Goal: Task Accomplishment & Management: Use online tool/utility

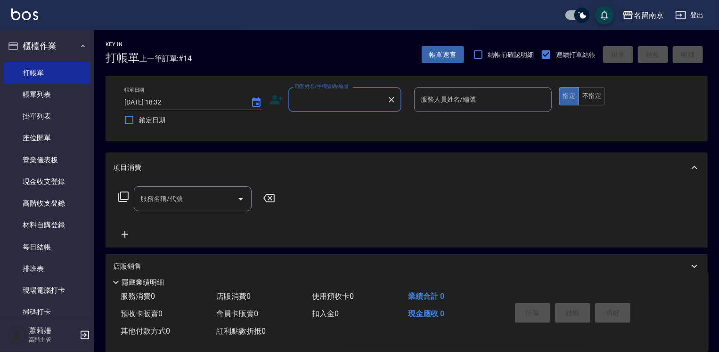
click at [332, 108] on div "顧客姓名/手機號碼/編號" at bounding box center [344, 99] width 113 height 25
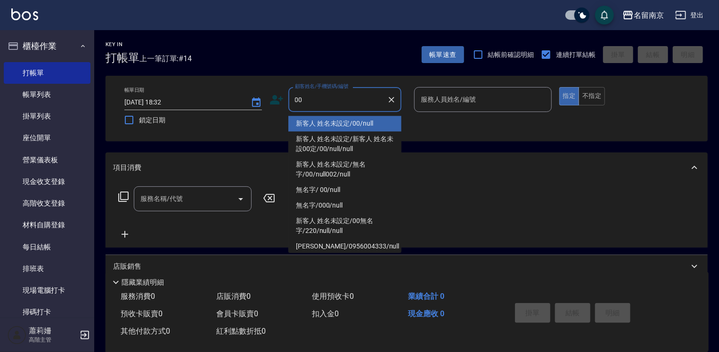
type input "新客人 姓名未設定/00/null"
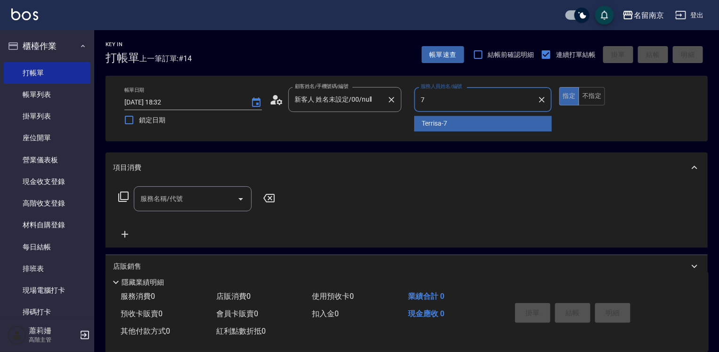
type input "Terrisa-7"
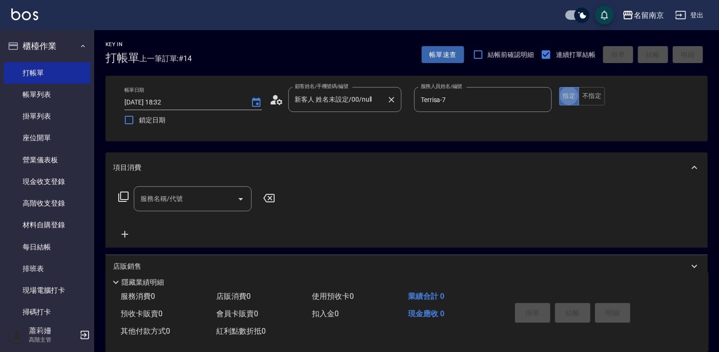
type button "true"
click at [184, 201] on input "服務名稱/代號" at bounding box center [185, 199] width 95 height 16
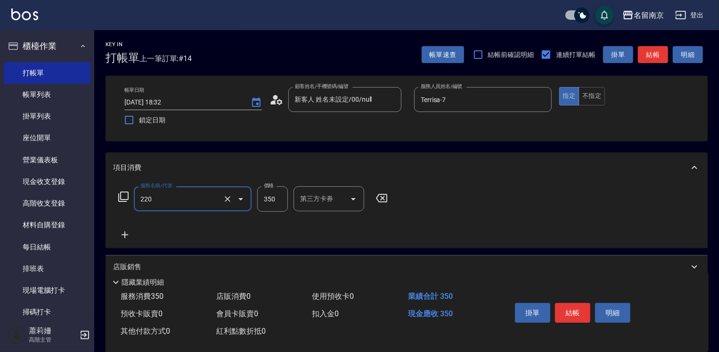
type input "洗髮(220)"
type input "Terrisa-7"
click at [130, 236] on icon at bounding box center [125, 234] width 24 height 11
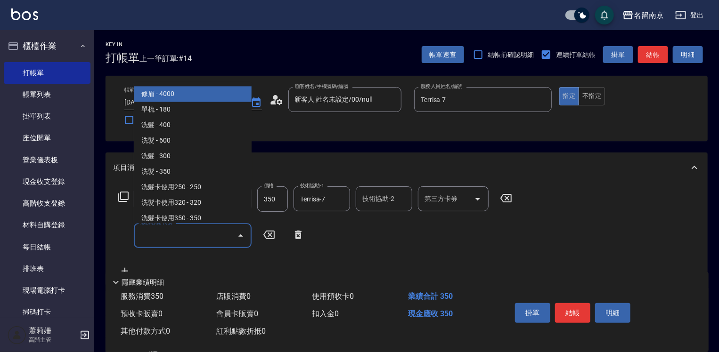
click at [157, 236] on input "服務名稱/代號" at bounding box center [185, 236] width 95 height 16
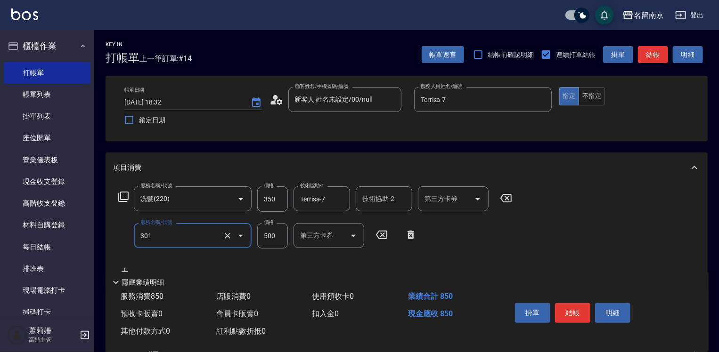
type input "剪髮(301)"
type input "650"
click at [573, 312] on button "結帳" at bounding box center [572, 313] width 35 height 20
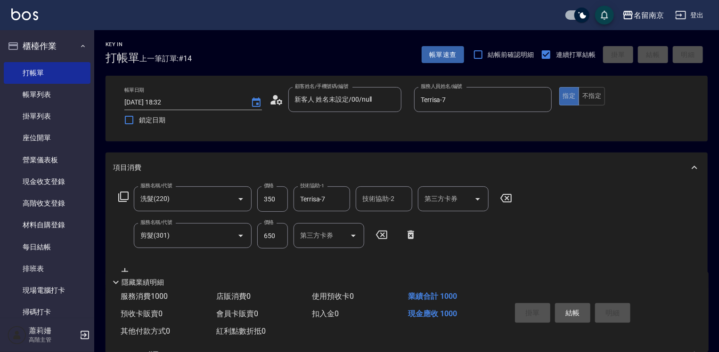
type input "[DATE] 19:18"
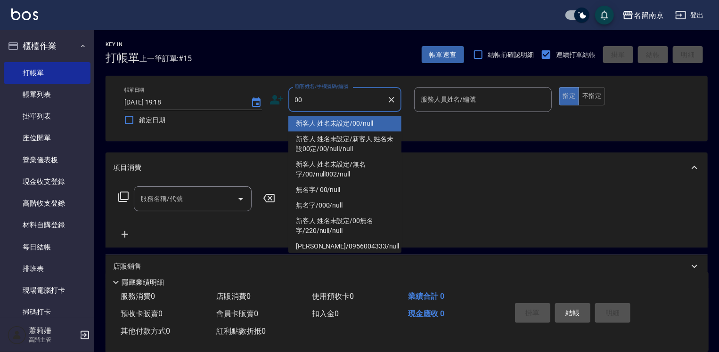
type input "新客人 姓名未設定/00/null"
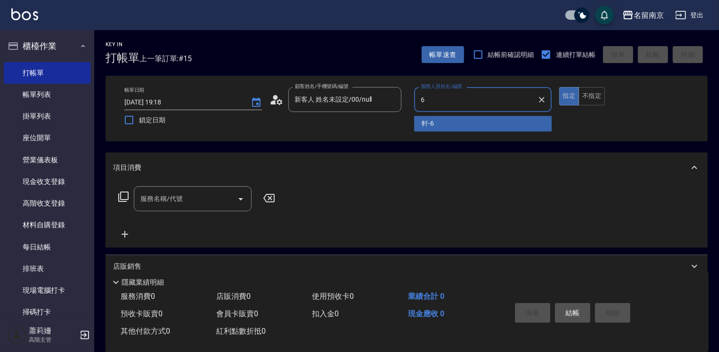
type input "軒-6"
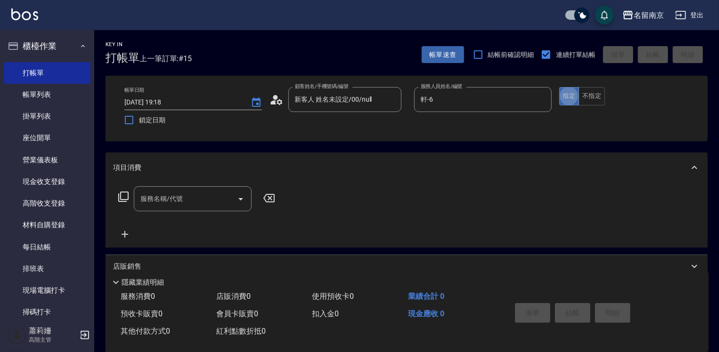
click at [149, 202] on input "服務名稱/代號" at bounding box center [185, 199] width 95 height 16
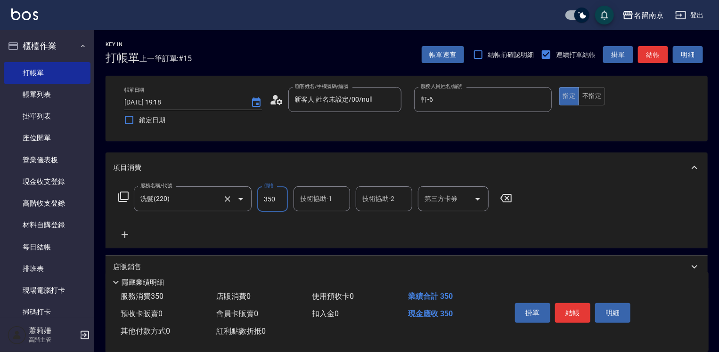
click at [203, 195] on input "洗髮(220)" at bounding box center [179, 199] width 83 height 16
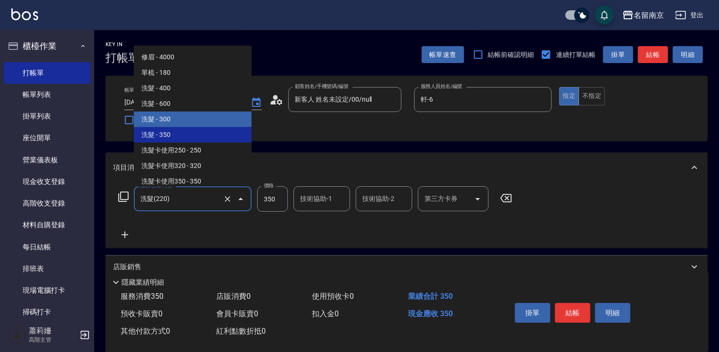
click at [192, 115] on span "洗髮 - 300" at bounding box center [193, 120] width 118 height 16
type input "洗髮(219)"
type input "300"
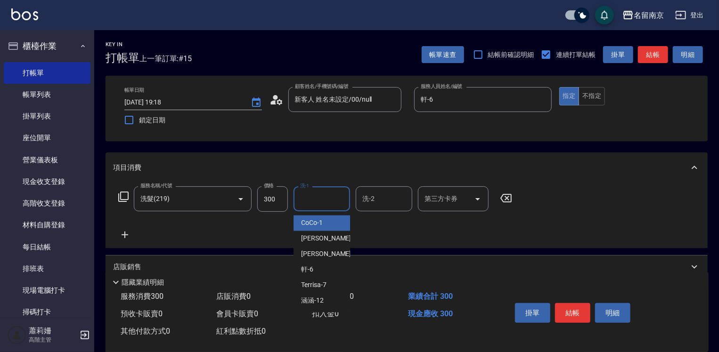
click at [305, 197] on input "洗-1" at bounding box center [322, 199] width 48 height 16
type input "軒-6"
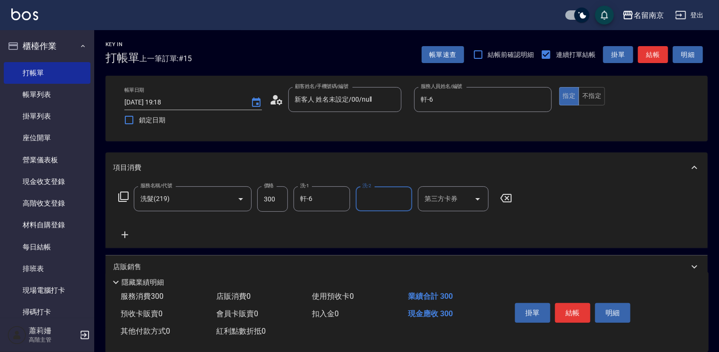
click at [126, 232] on icon at bounding box center [125, 234] width 24 height 11
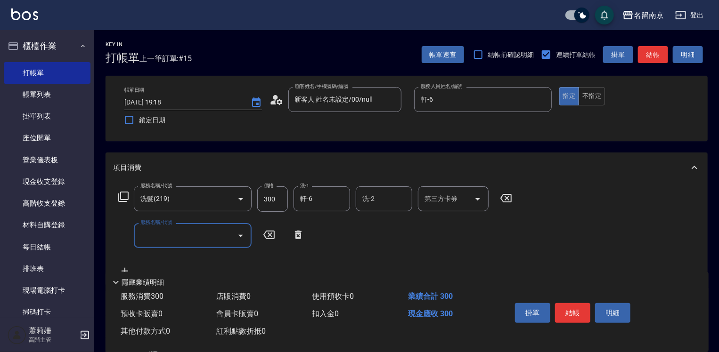
click at [170, 238] on input "服務名稱/代號" at bounding box center [185, 236] width 95 height 16
type input "剪髮(301)"
type input "500"
click at [578, 310] on button "結帳" at bounding box center [572, 313] width 35 height 20
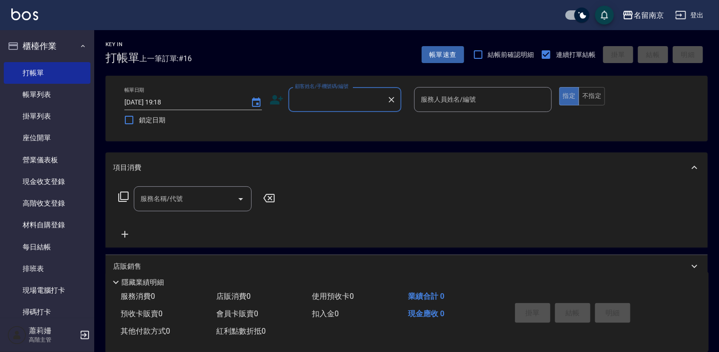
click at [354, 98] on input "顧客姓名/手機號碼/編號" at bounding box center [338, 99] width 90 height 16
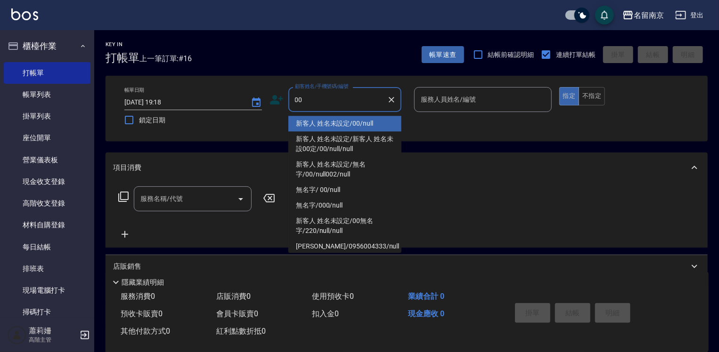
type input "新客人 姓名未設定/00/null"
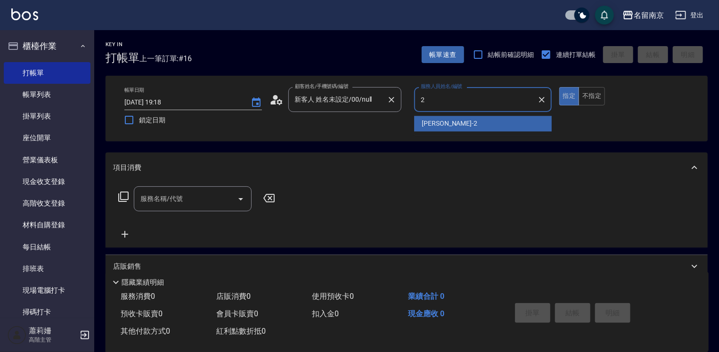
type input "Jenny-2"
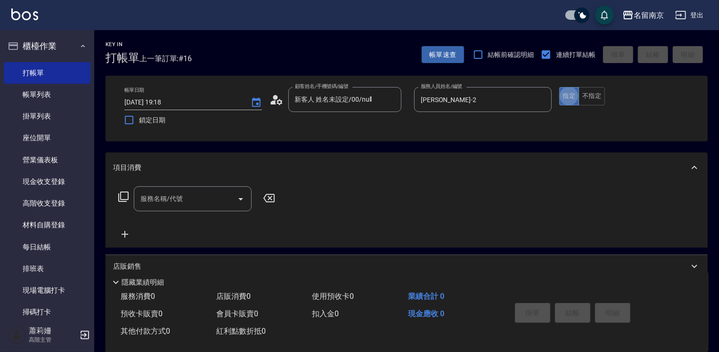
click at [182, 194] on input "服務名稱/代號" at bounding box center [185, 199] width 95 height 16
click at [122, 195] on icon at bounding box center [123, 196] width 11 height 11
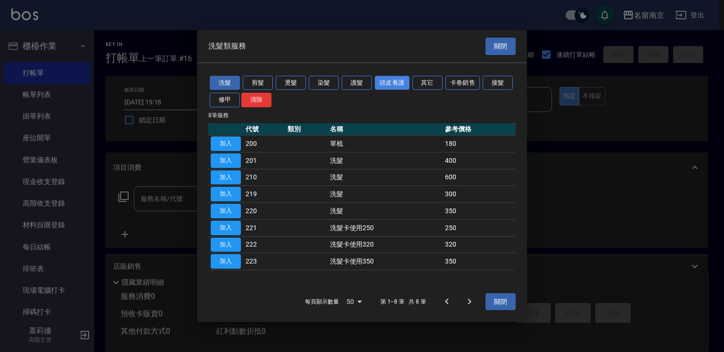
click at [403, 82] on button "頭皮養護" at bounding box center [391, 82] width 35 height 15
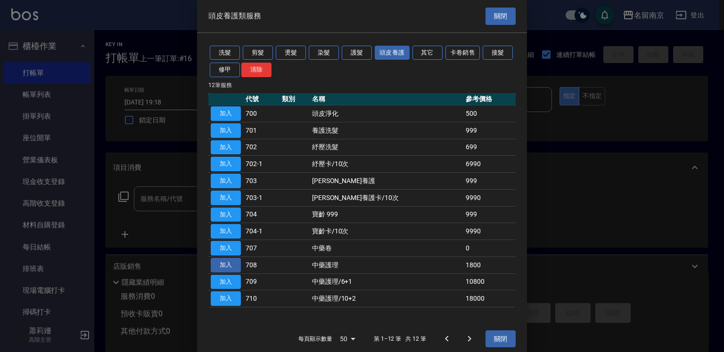
click at [236, 263] on button "加入" at bounding box center [226, 265] width 30 height 15
type input "中藥護理(708)"
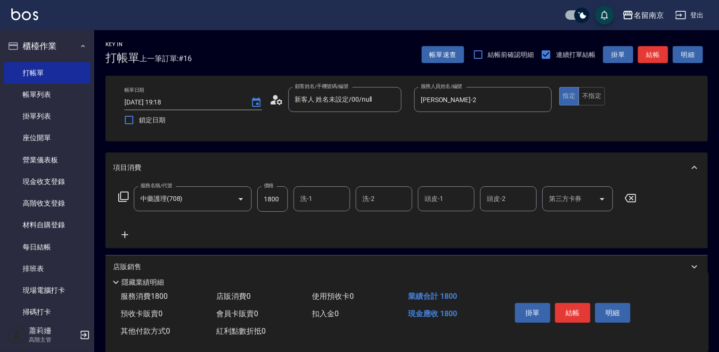
click at [285, 202] on input "1800" at bounding box center [272, 199] width 31 height 25
type input "2000"
type input "Jenny-2"
click at [569, 310] on button "結帳" at bounding box center [572, 313] width 35 height 20
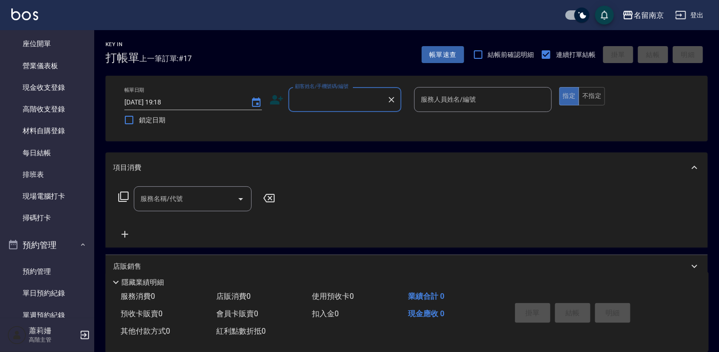
scroll to position [188, 0]
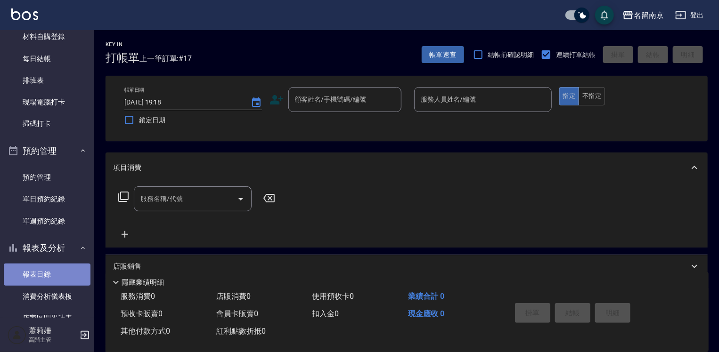
click at [47, 270] on link "報表目錄" at bounding box center [47, 275] width 87 height 22
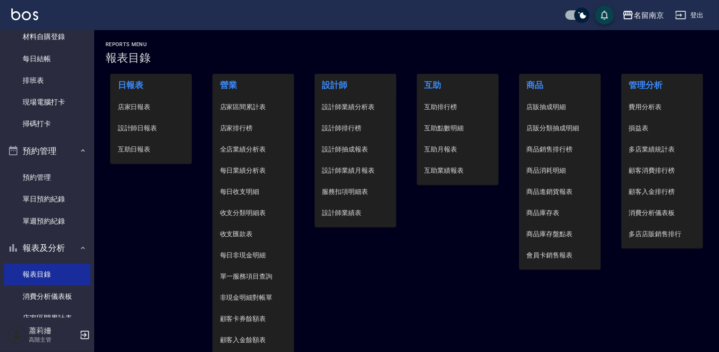
click at [152, 126] on span "設計師日報表" at bounding box center [151, 128] width 67 height 10
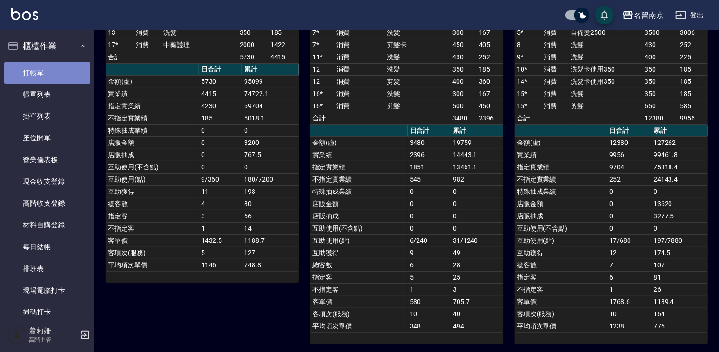
click at [49, 76] on link "打帳單" at bounding box center [47, 73] width 87 height 22
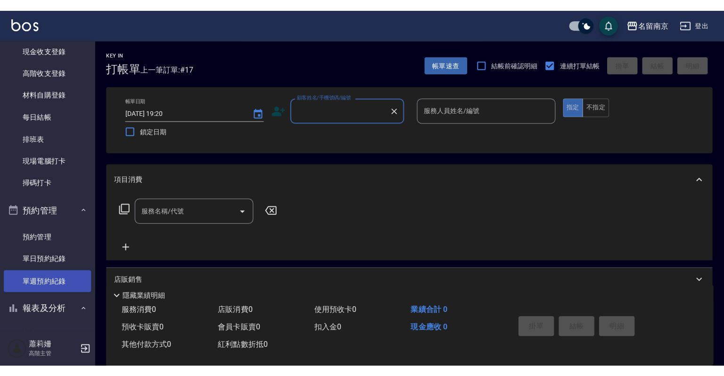
scroll to position [236, 0]
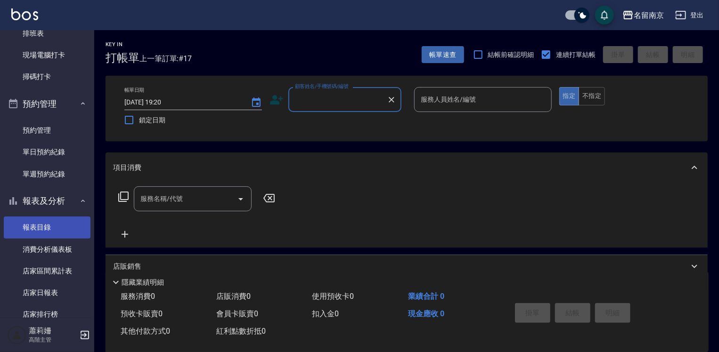
click at [29, 230] on link "報表目錄" at bounding box center [47, 228] width 87 height 22
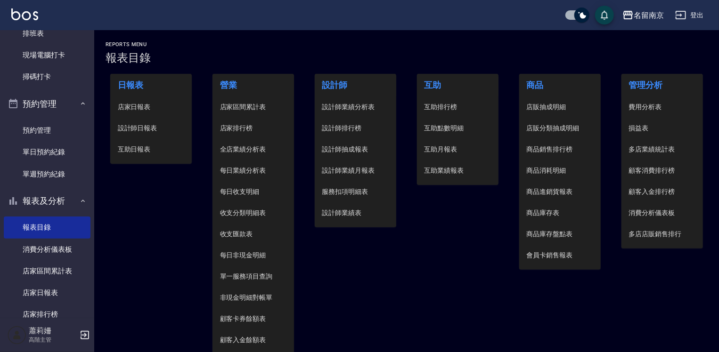
click at [136, 109] on span "店家日報表" at bounding box center [151, 107] width 67 height 10
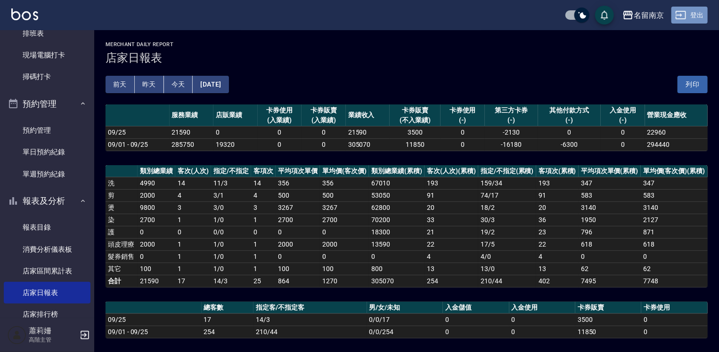
click at [687, 12] on button "登出" at bounding box center [689, 15] width 36 height 17
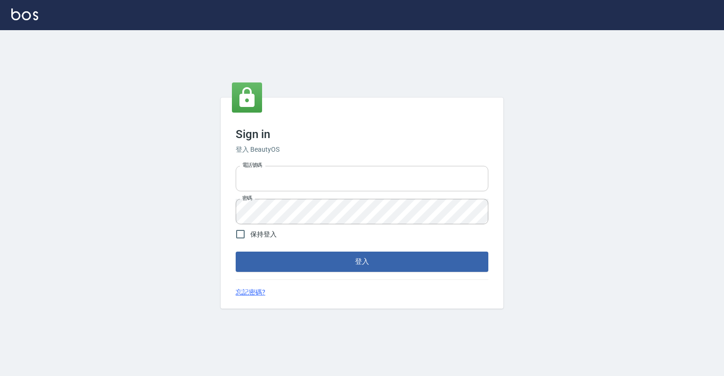
type input "0918176355"
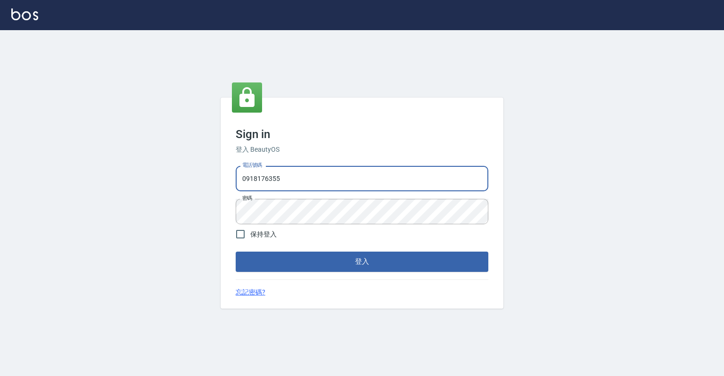
click at [251, 184] on input "0918176355" at bounding box center [362, 178] width 252 height 25
click at [542, 238] on div "Sign in 登入 BeautyOS 電話號碼 [PHONE_NUMBER] 電話號碼 密碼 密碼 保持登入 登入 忘記密碼?" at bounding box center [362, 203] width 724 height 346
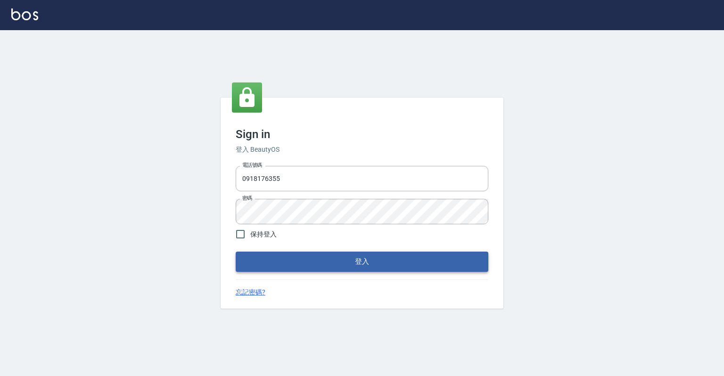
click at [453, 258] on button "登入" at bounding box center [362, 262] width 252 height 20
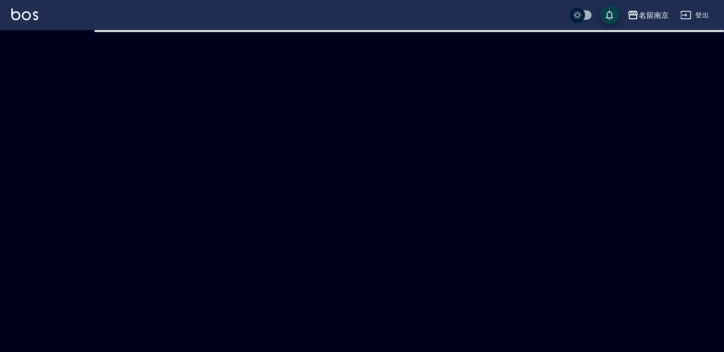
checkbox input "true"
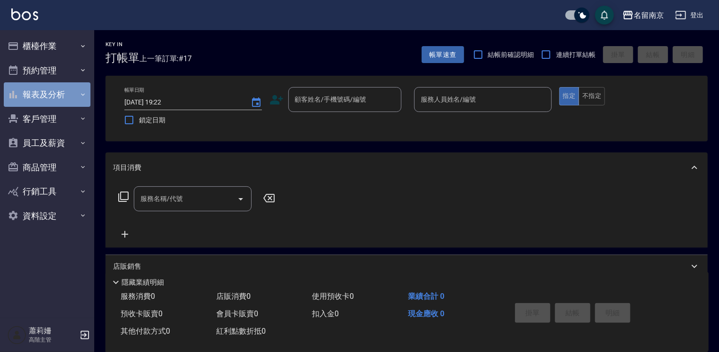
click at [37, 99] on button "報表及分析" at bounding box center [47, 94] width 87 height 24
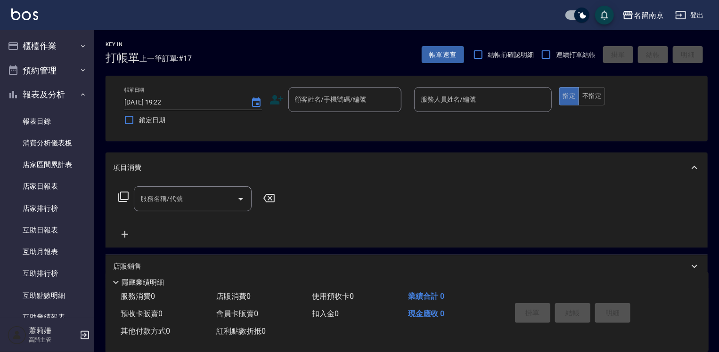
click at [36, 117] on link "報表目錄" at bounding box center [47, 122] width 87 height 22
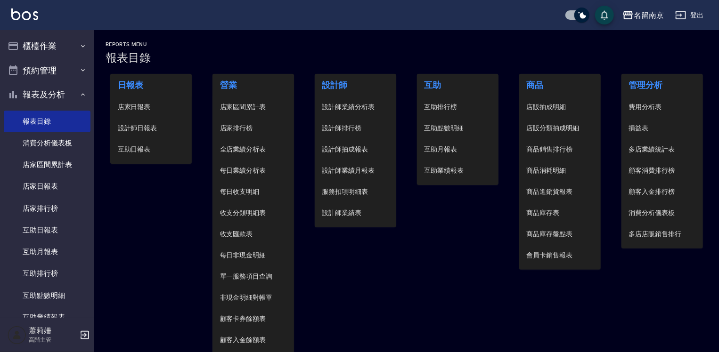
click at [143, 131] on span "設計師日報表" at bounding box center [151, 128] width 67 height 10
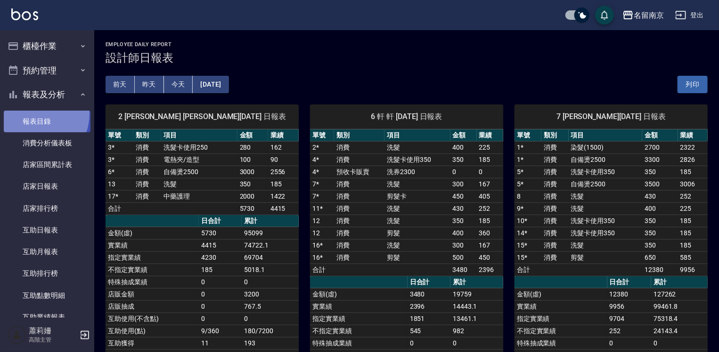
click at [31, 114] on link "報表目錄" at bounding box center [47, 122] width 87 height 22
